Goal: Entertainment & Leisure: Consume media (video, audio)

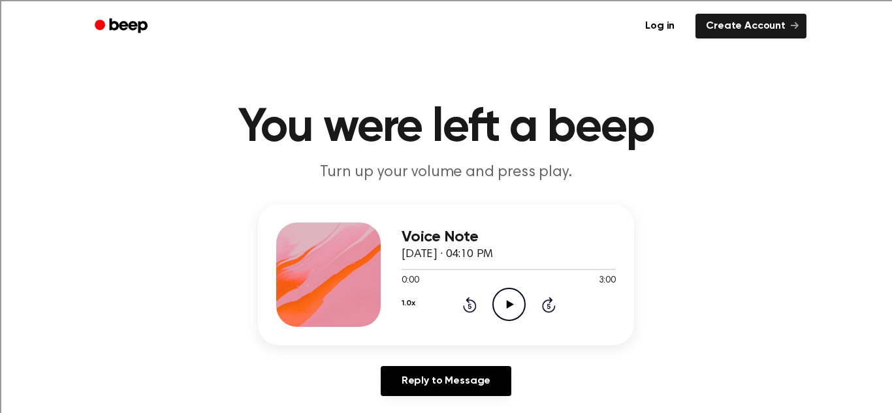
click at [502, 304] on icon "Play Audio" at bounding box center [508, 304] width 33 height 33
drag, startPoint x: 396, startPoint y: 269, endPoint x: 438, endPoint y: 273, distance: 42.6
click at [438, 273] on div at bounding box center [509, 269] width 214 height 10
click at [445, 272] on span at bounding box center [445, 270] width 10 height 10
drag, startPoint x: 440, startPoint y: 270, endPoint x: 468, endPoint y: 272, distance: 28.2
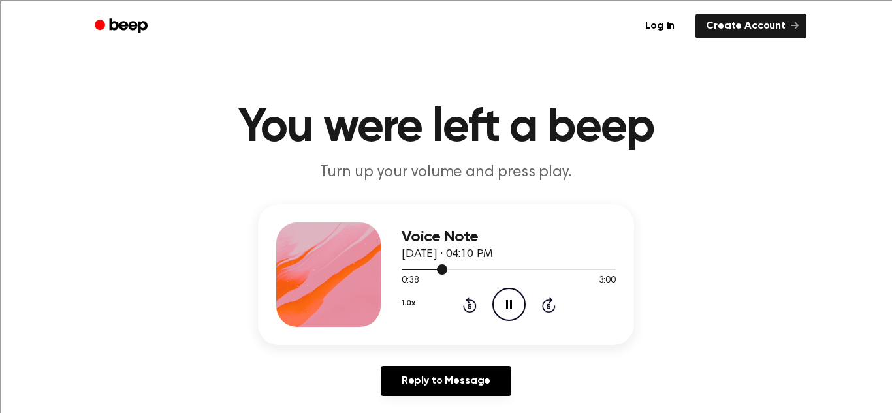
click at [468, 272] on div at bounding box center [509, 269] width 214 height 10
click at [507, 305] on icon at bounding box center [509, 304] width 6 height 8
click at [511, 300] on icon "Play Audio" at bounding box center [508, 304] width 33 height 33
click at [511, 300] on icon "Pause Audio" at bounding box center [508, 304] width 33 height 33
